Goal: Communication & Community: Answer question/provide support

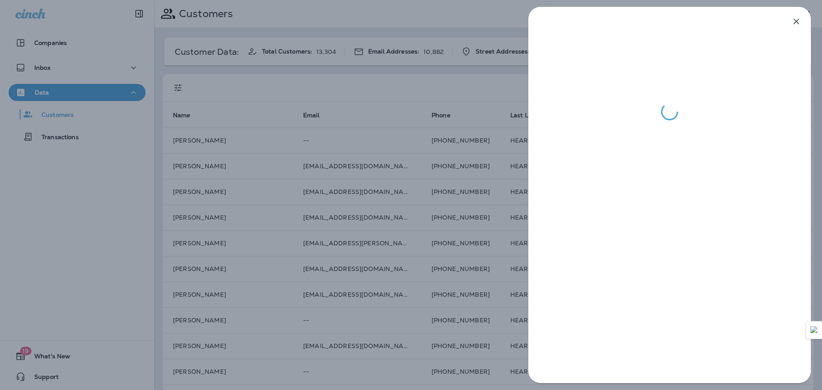
drag, startPoint x: 279, startPoint y: 68, endPoint x: 272, endPoint y: 70, distance: 6.6
click at [278, 68] on div at bounding box center [411, 195] width 822 height 390
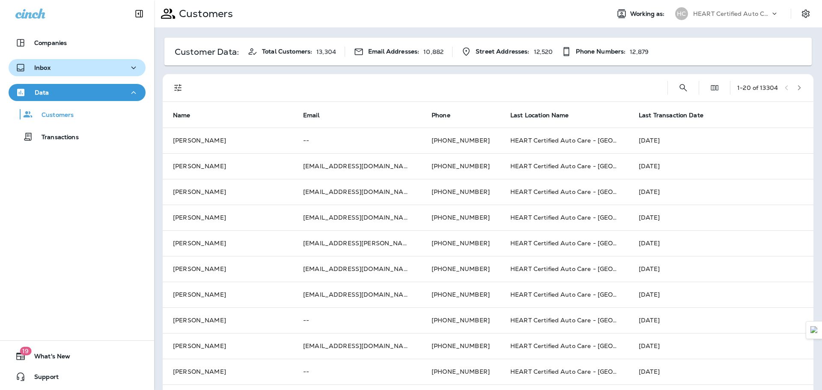
click at [97, 63] on div "Inbox" at bounding box center [76, 67] width 123 height 11
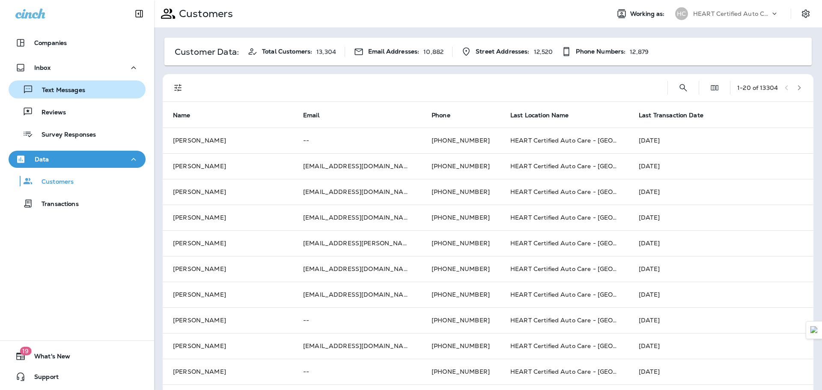
click at [98, 95] on div "Text Messages" at bounding box center [77, 89] width 130 height 13
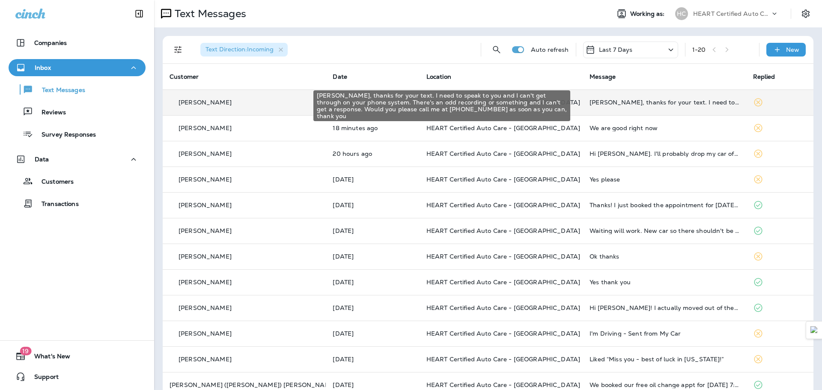
click at [624, 105] on div "[PERSON_NAME], thanks for your text. I need to speak to you and I can't get thr…" at bounding box center [663, 102] width 149 height 7
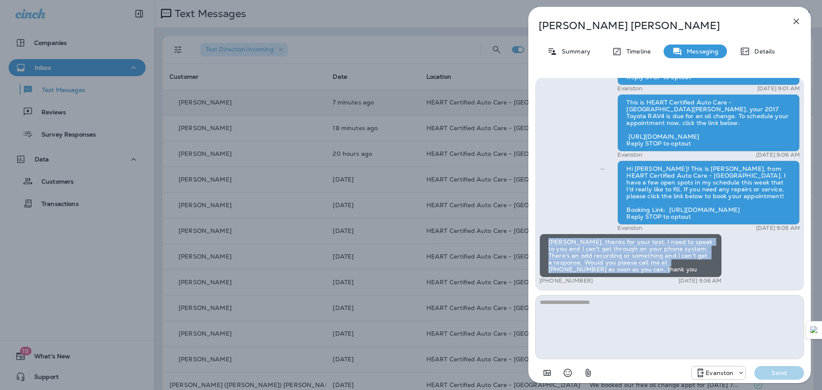
drag, startPoint x: 609, startPoint y: 270, endPoint x: 515, endPoint y: 241, distance: 98.4
click at [515, 241] on div "[PERSON_NAME] Summary Timeline Messaging Details Hello [PERSON_NAME], this is a…" at bounding box center [411, 195] width 822 height 390
click at [564, 244] on div "[PERSON_NAME], thanks for your text. I need to speak to you and I can't get thr…" at bounding box center [630, 256] width 182 height 44
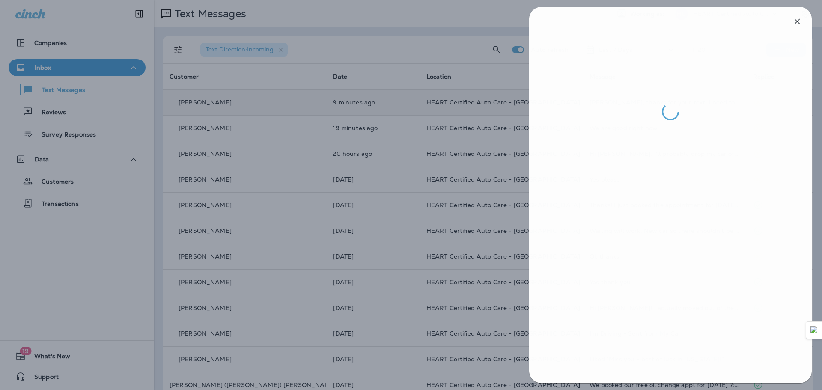
click at [266, 223] on div at bounding box center [412, 195] width 822 height 390
